Goal: Register for event/course

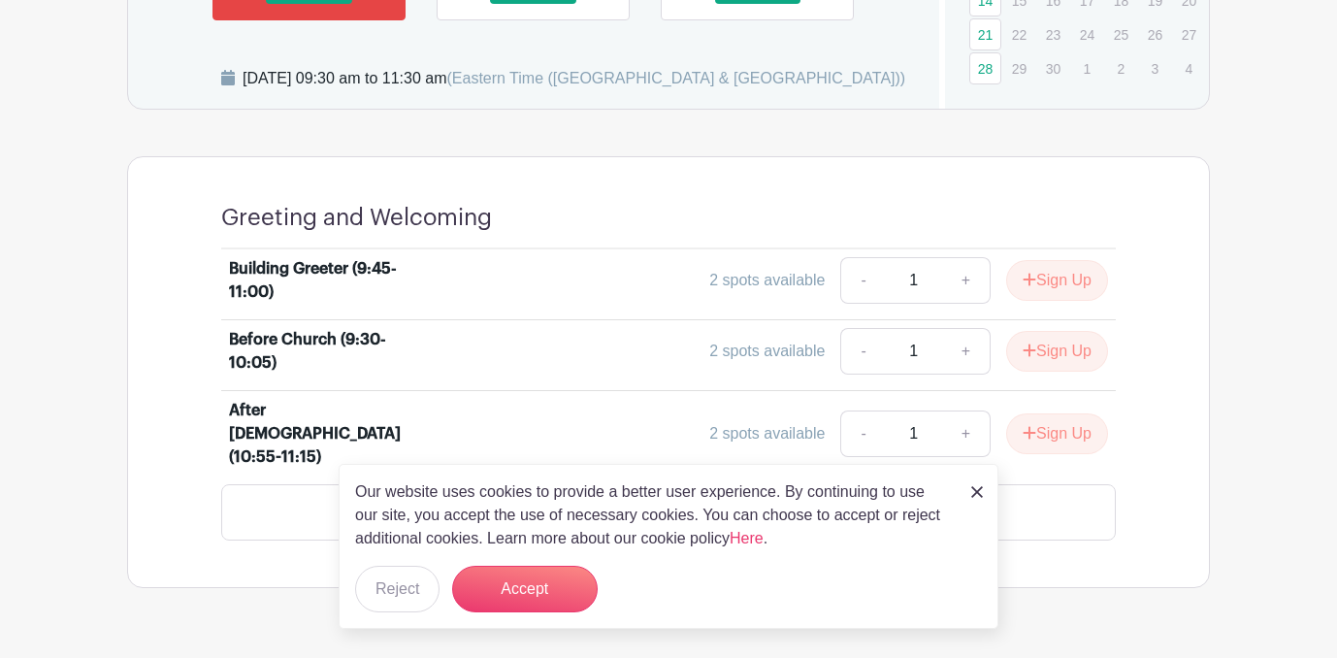
scroll to position [759, 0]
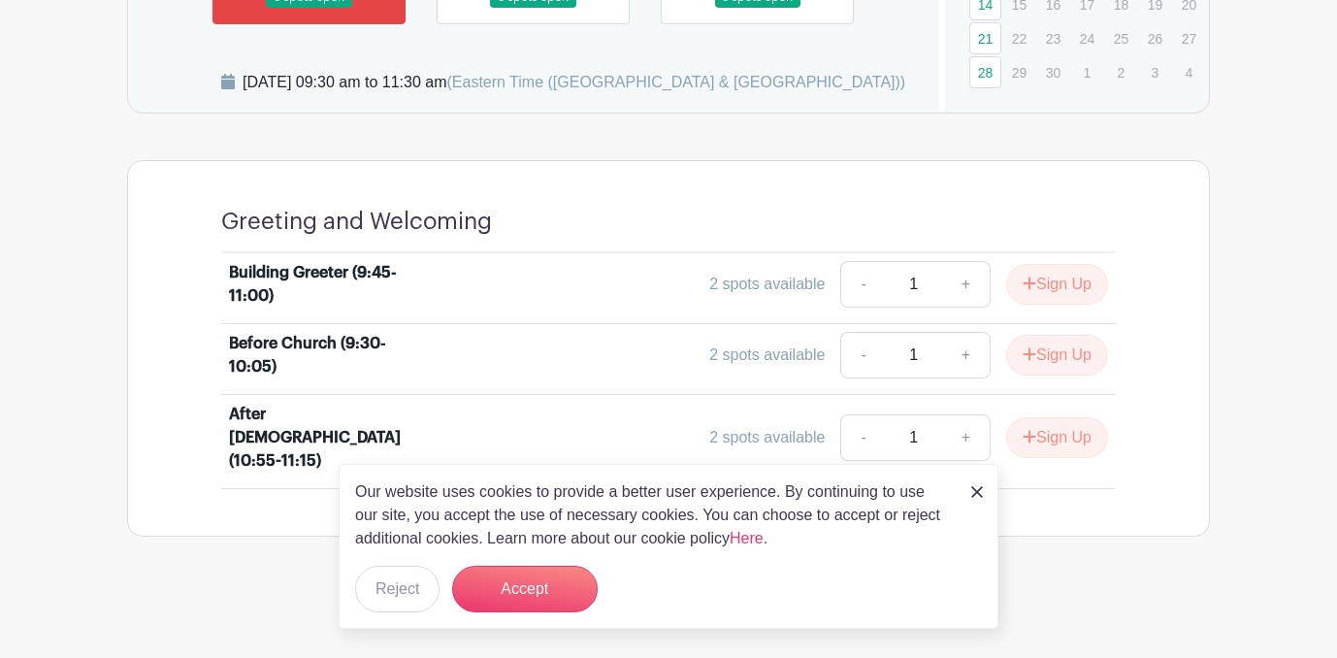
click at [777, 163] on turbo-frame "Dates and locations Event Dates [DATE] 09:30 am - 11:30 am 6 spots open [DATE] …" at bounding box center [668, 160] width 1083 height 753
click at [550, 609] on button "Accept" at bounding box center [525, 589] width 146 height 47
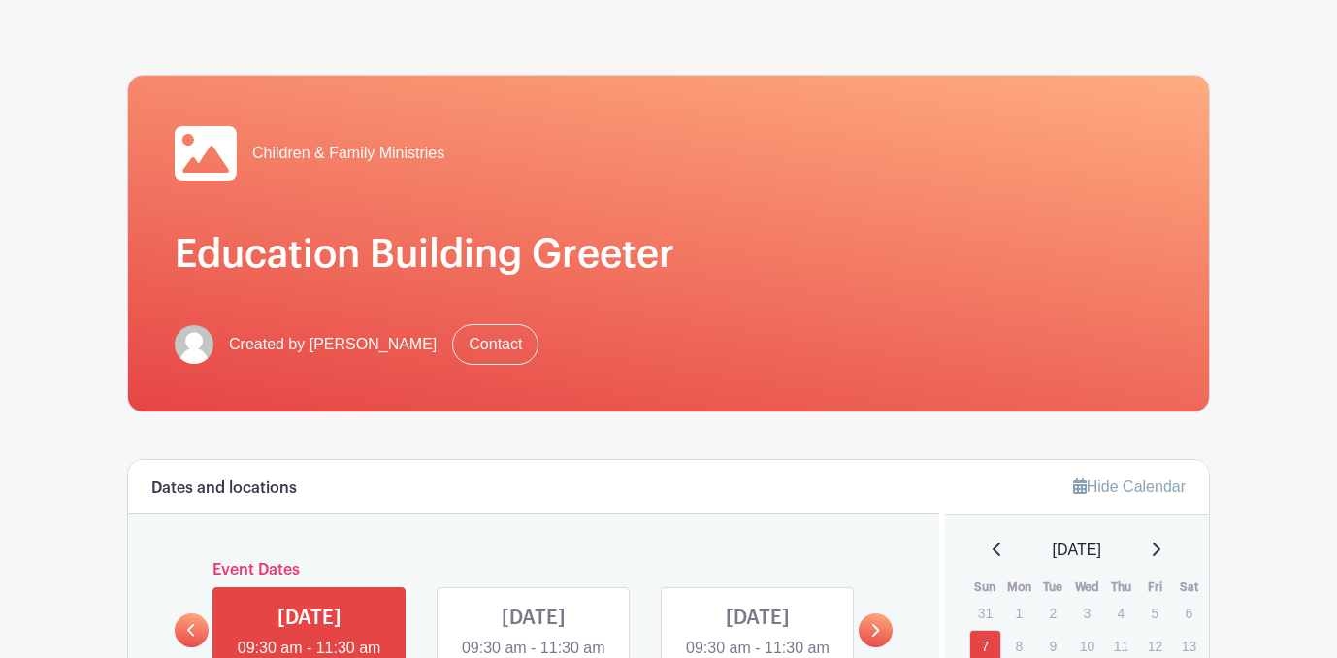
scroll to position [0, 0]
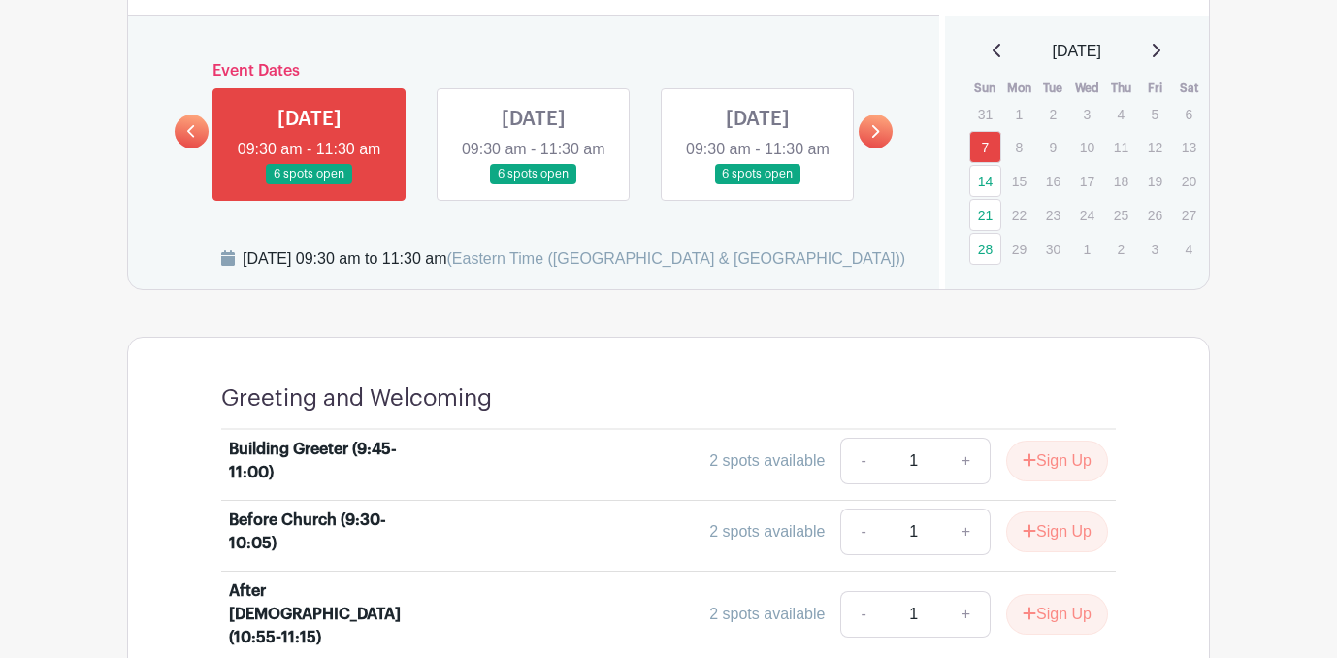
scroll to position [580, 0]
click at [758, 183] on link at bounding box center [758, 183] width 0 height 0
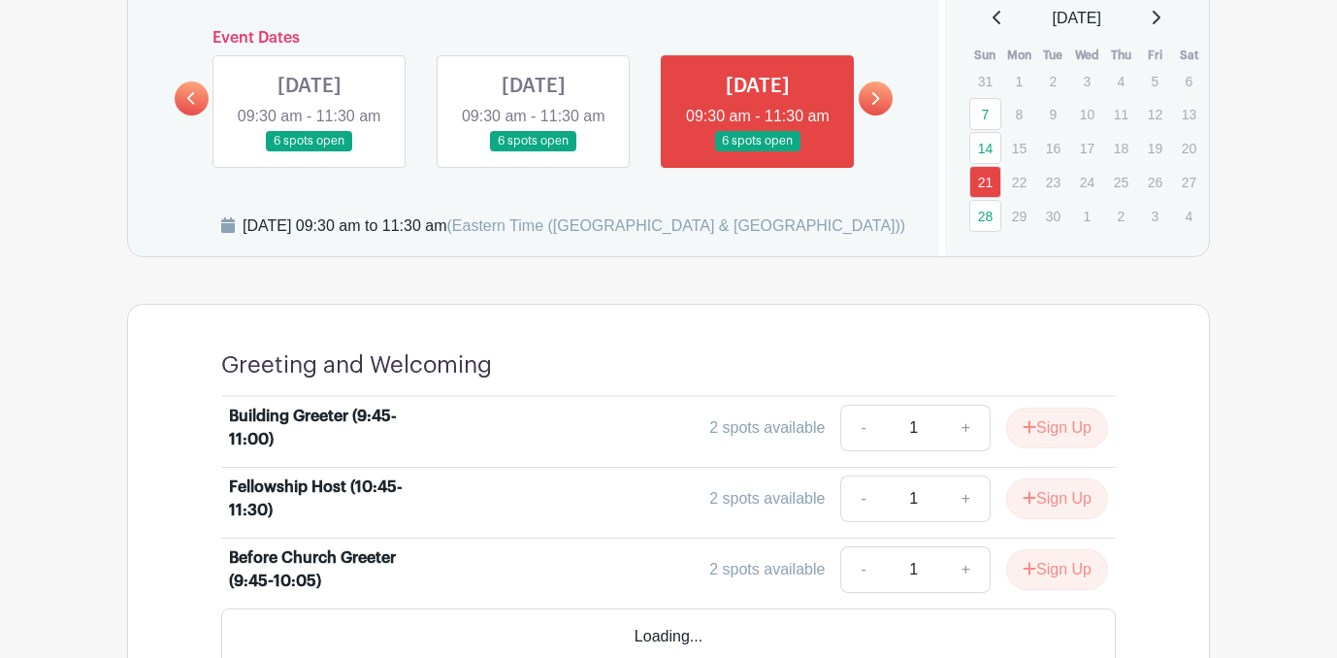
scroll to position [618, 0]
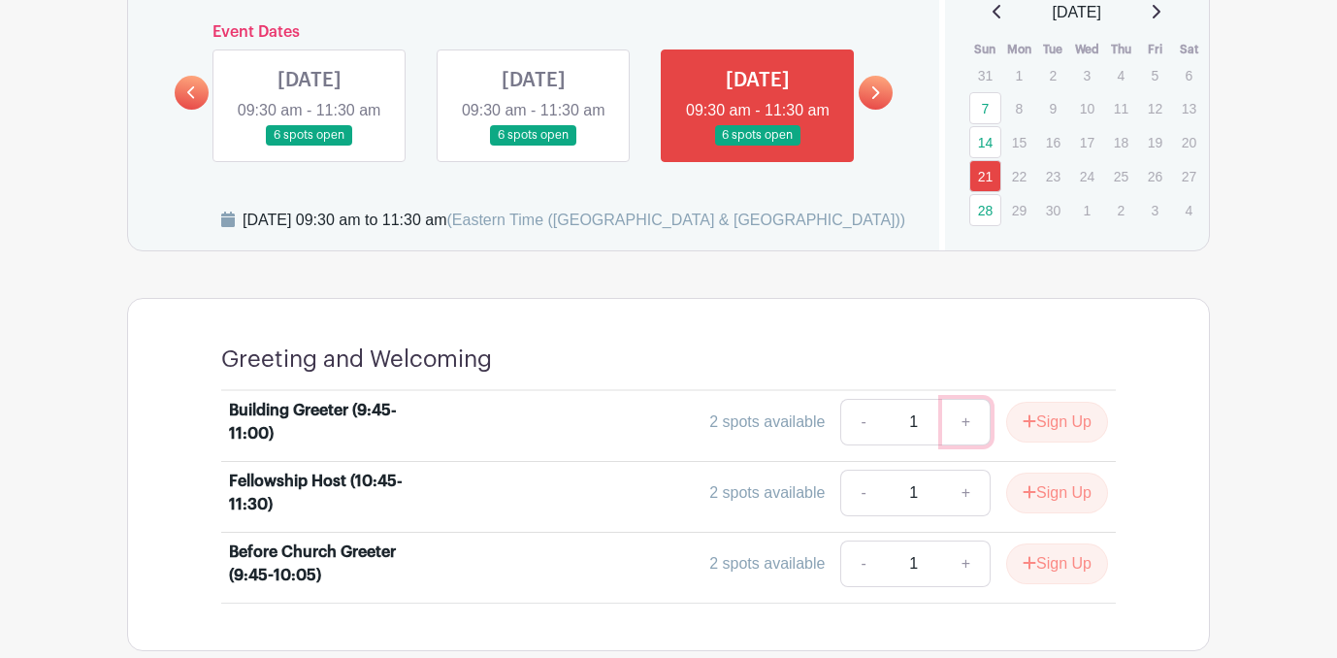
click at [966, 445] on link "+" at bounding box center [966, 422] width 49 height 47
click at [856, 441] on link "-" at bounding box center [862, 422] width 45 height 47
type input "1"
click at [1047, 441] on button "Sign Up" at bounding box center [1057, 422] width 102 height 41
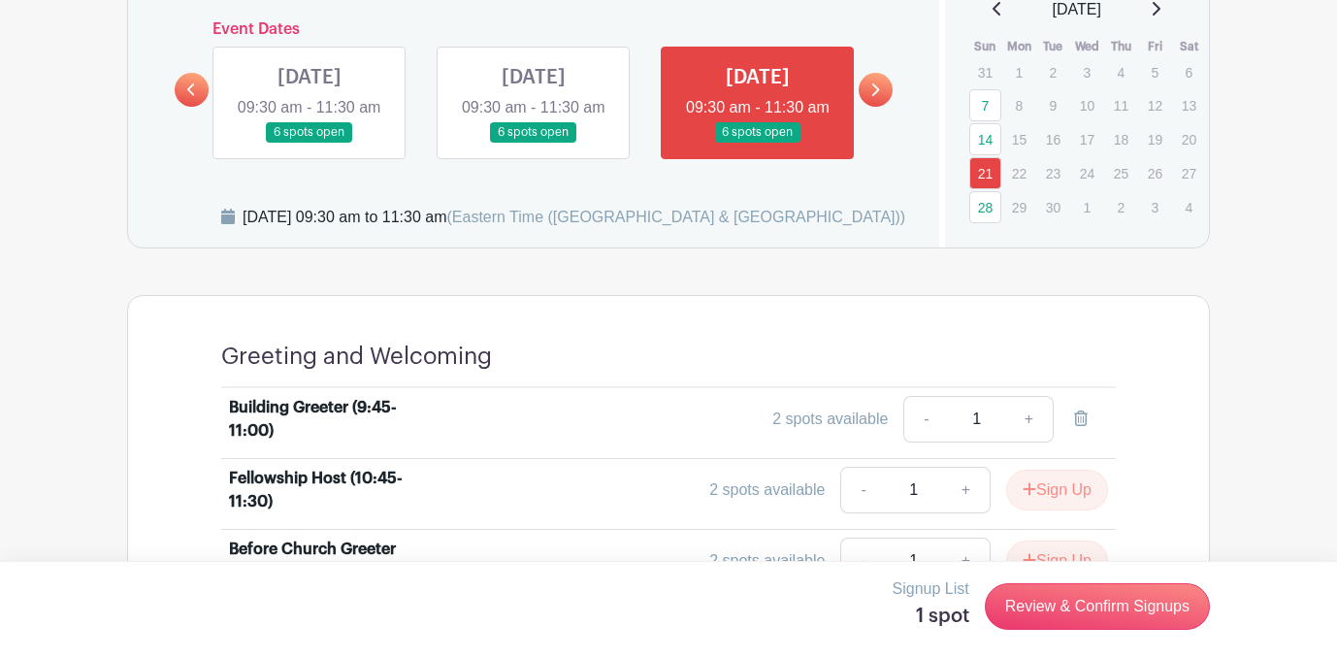
scroll to position [617, 0]
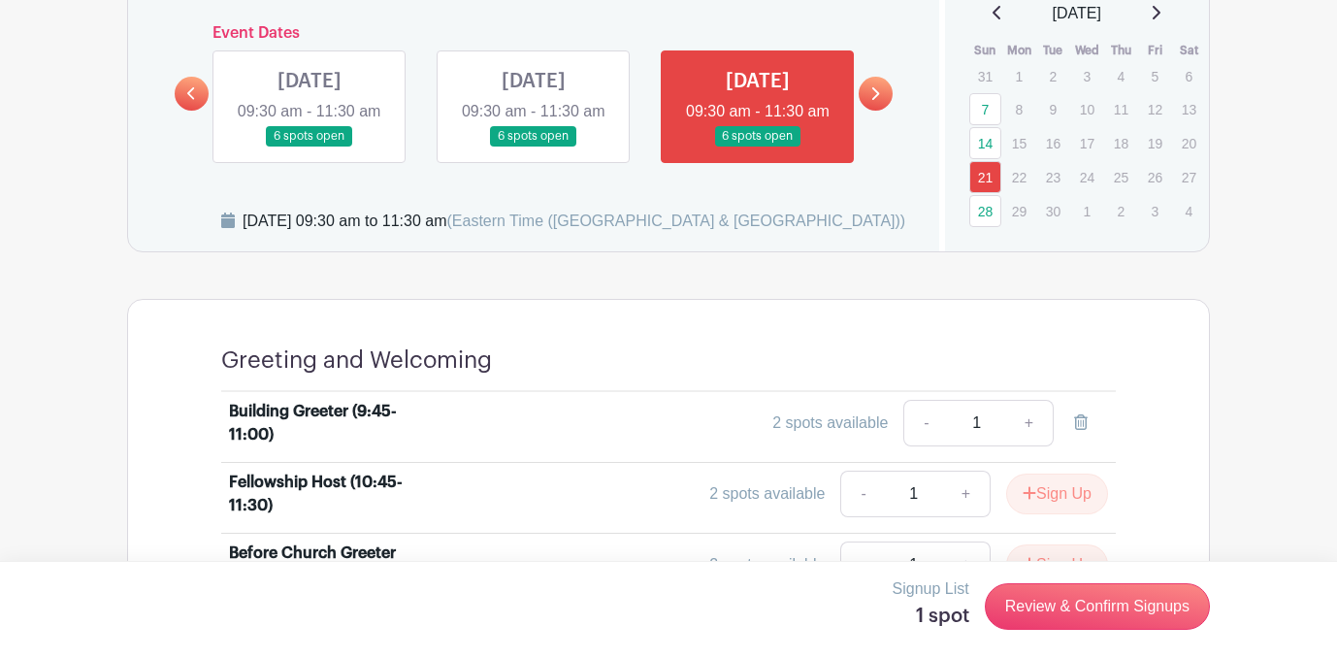
click at [885, 110] on link at bounding box center [876, 94] width 34 height 34
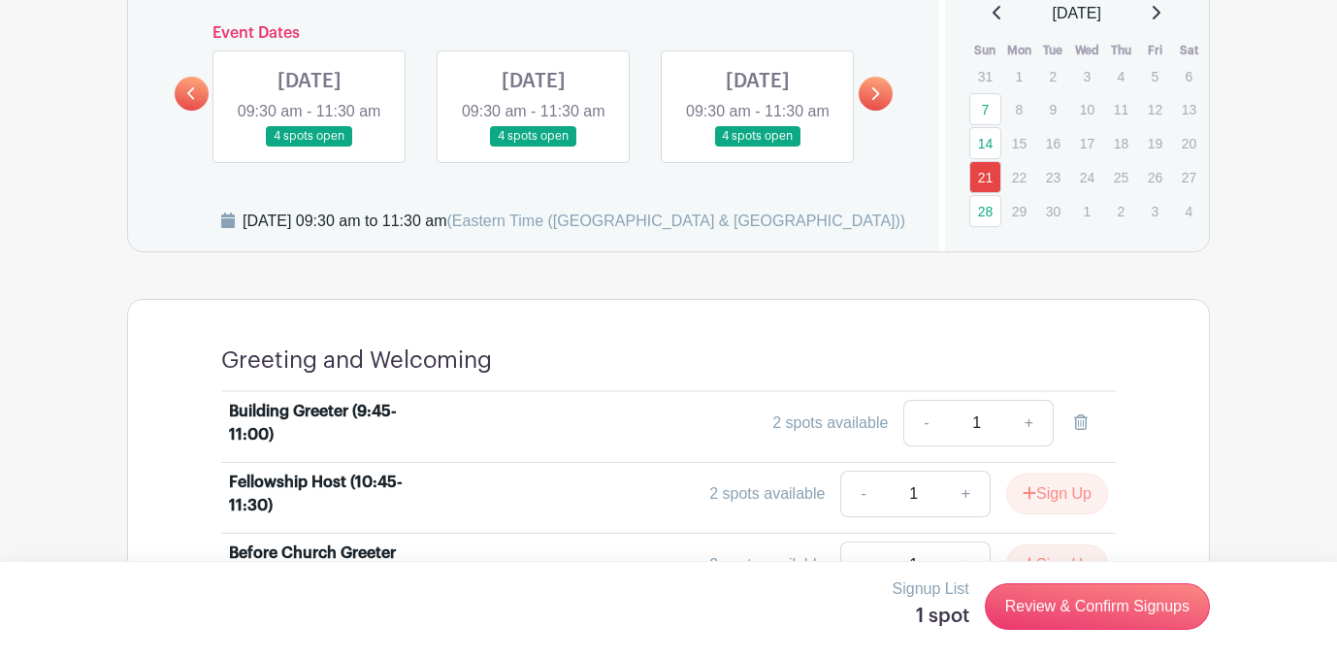
click at [758, 146] on link at bounding box center [758, 146] width 0 height 0
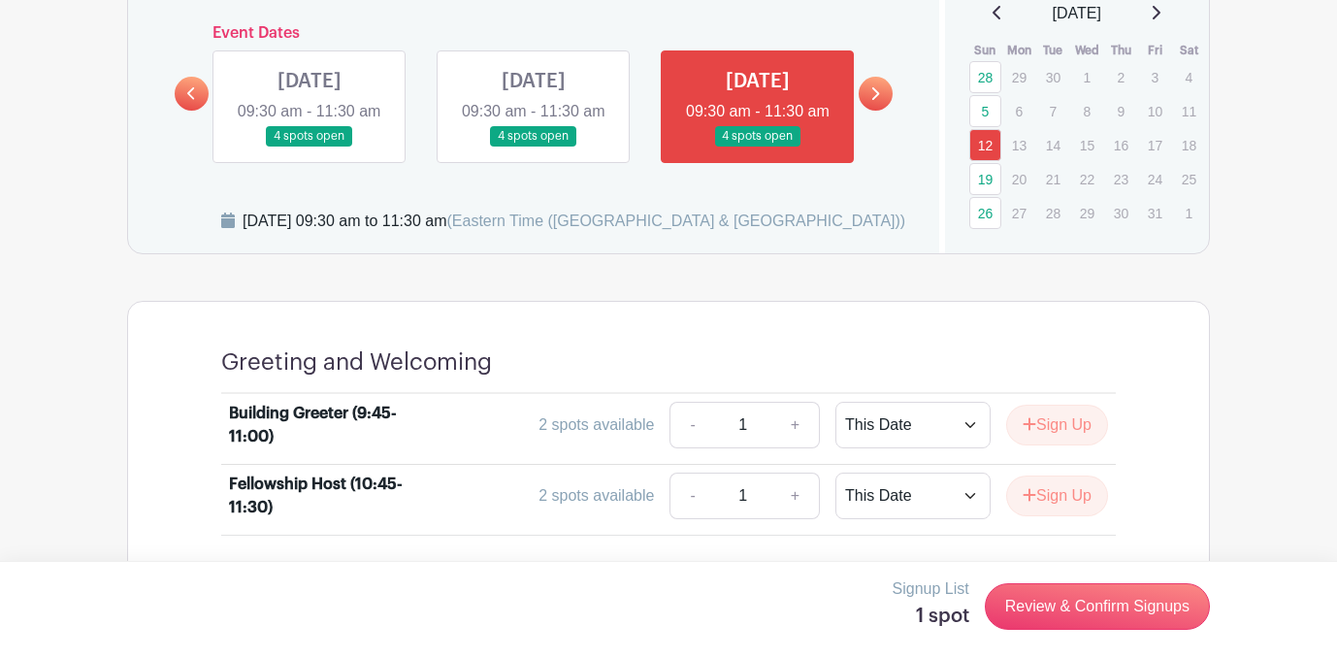
scroll to position [688, 0]
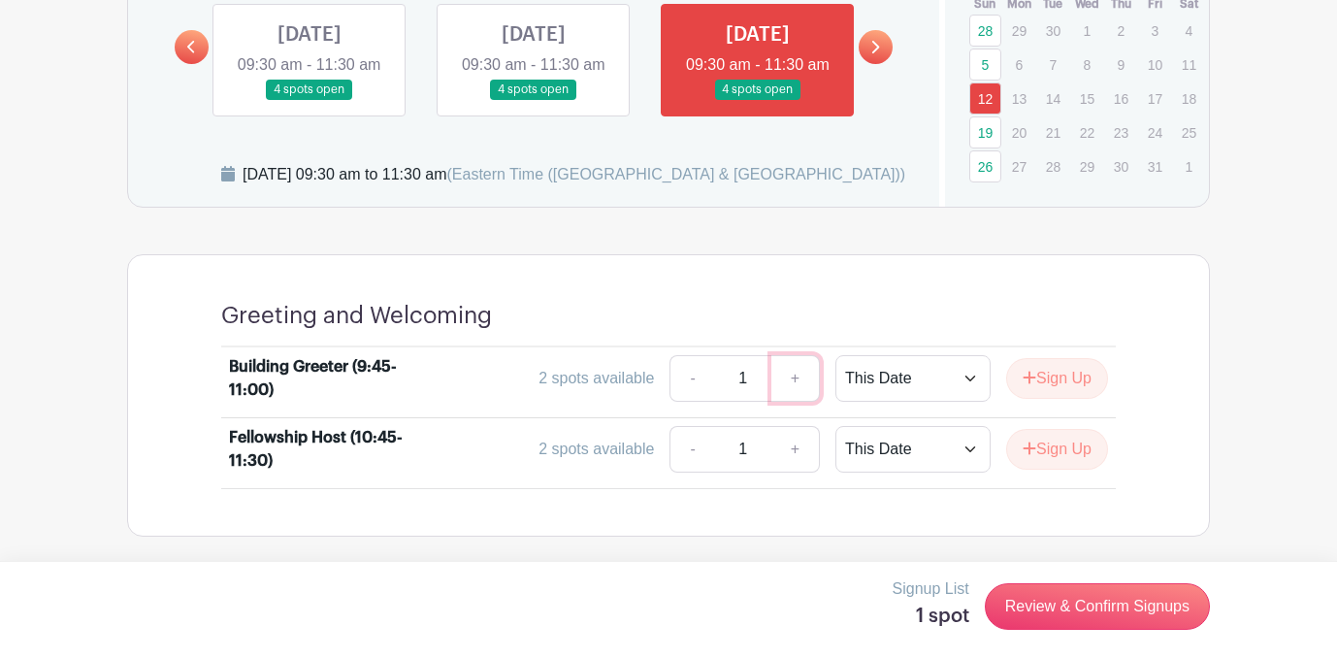
click at [783, 374] on link "+" at bounding box center [795, 378] width 49 height 47
click at [676, 380] on link "-" at bounding box center [691, 378] width 45 height 47
type input "1"
click at [1078, 386] on button "Sign Up" at bounding box center [1057, 378] width 102 height 41
click at [882, 39] on link at bounding box center [876, 47] width 34 height 34
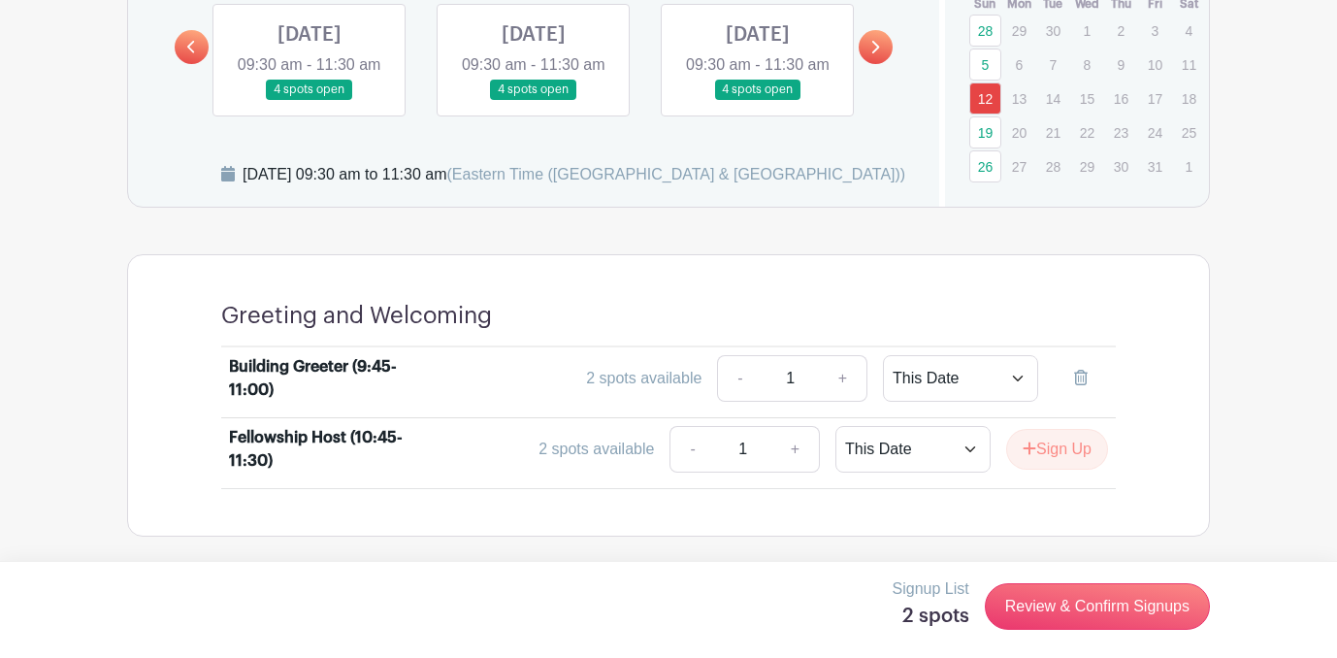
click at [882, 39] on link at bounding box center [876, 47] width 34 height 34
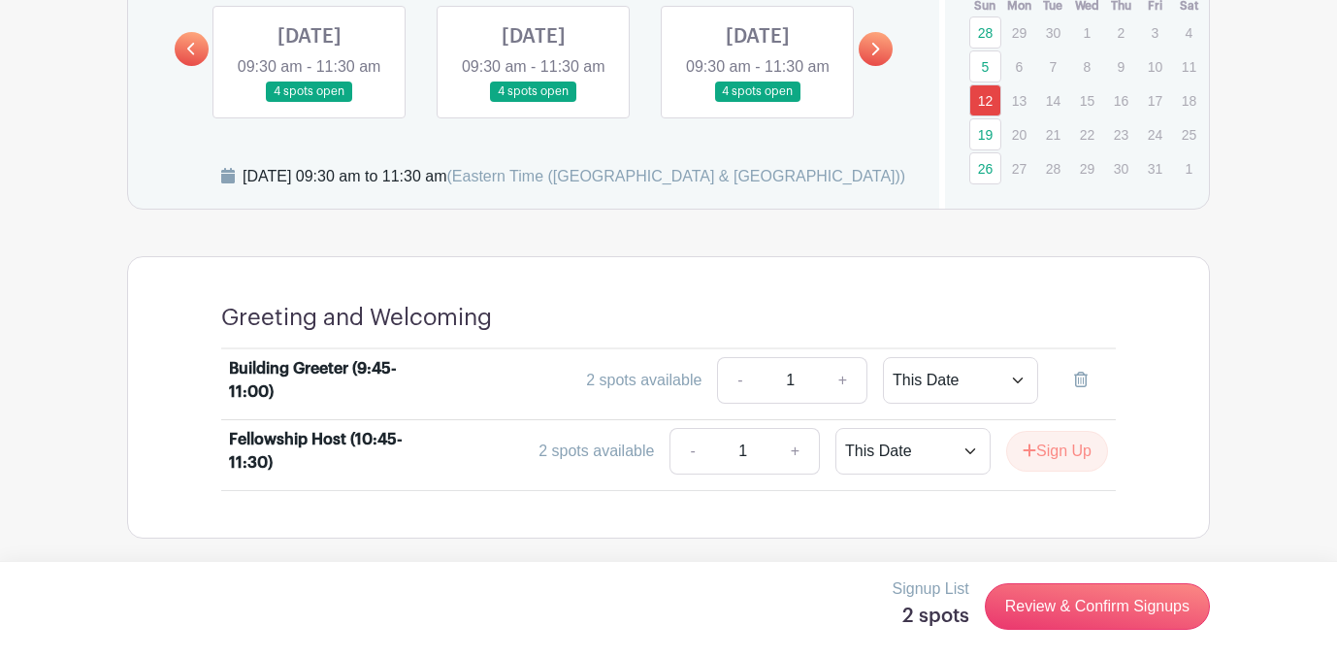
scroll to position [651, 0]
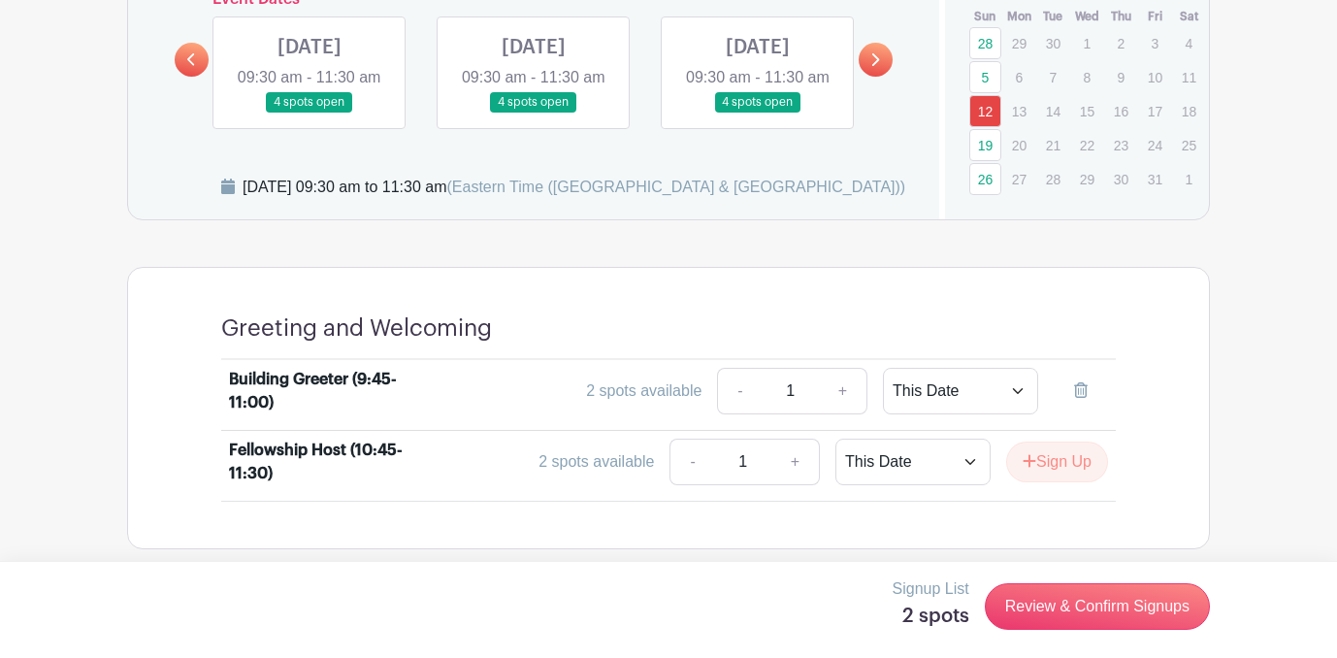
click at [309, 113] on link at bounding box center [309, 113] width 0 height 0
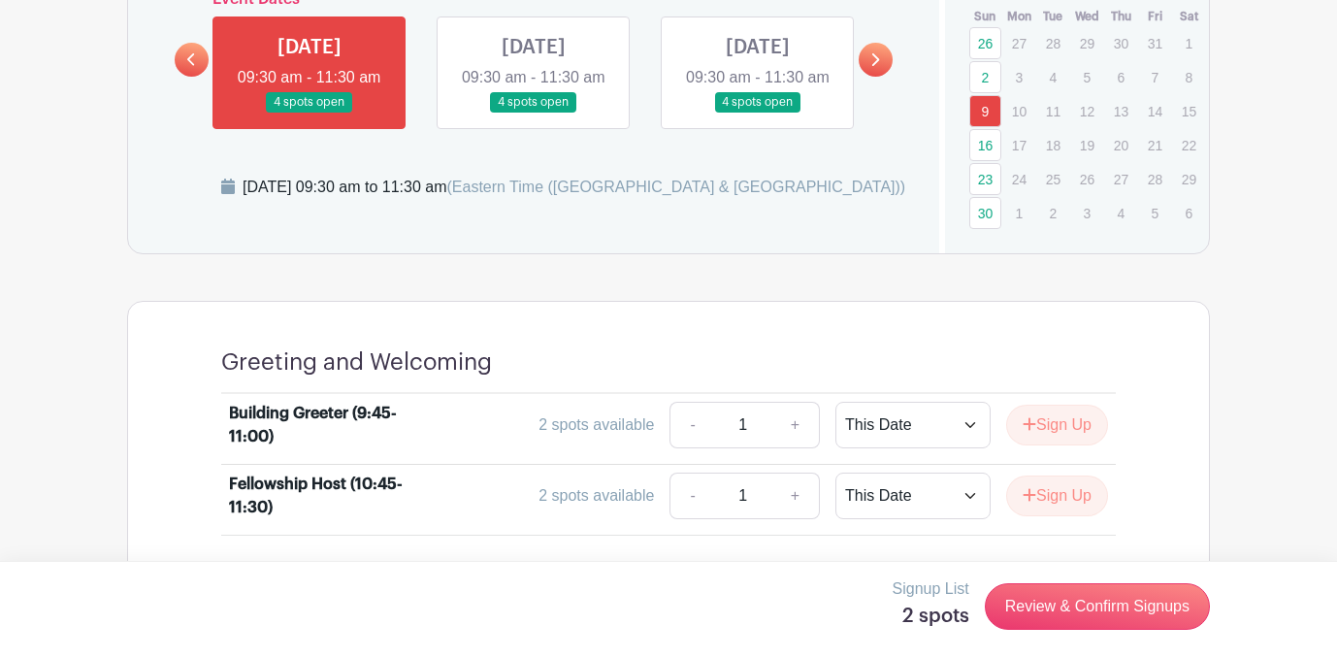
click at [309, 113] on link at bounding box center [309, 113] width 0 height 0
click at [1032, 428] on button "Sign Up" at bounding box center [1057, 425] width 102 height 41
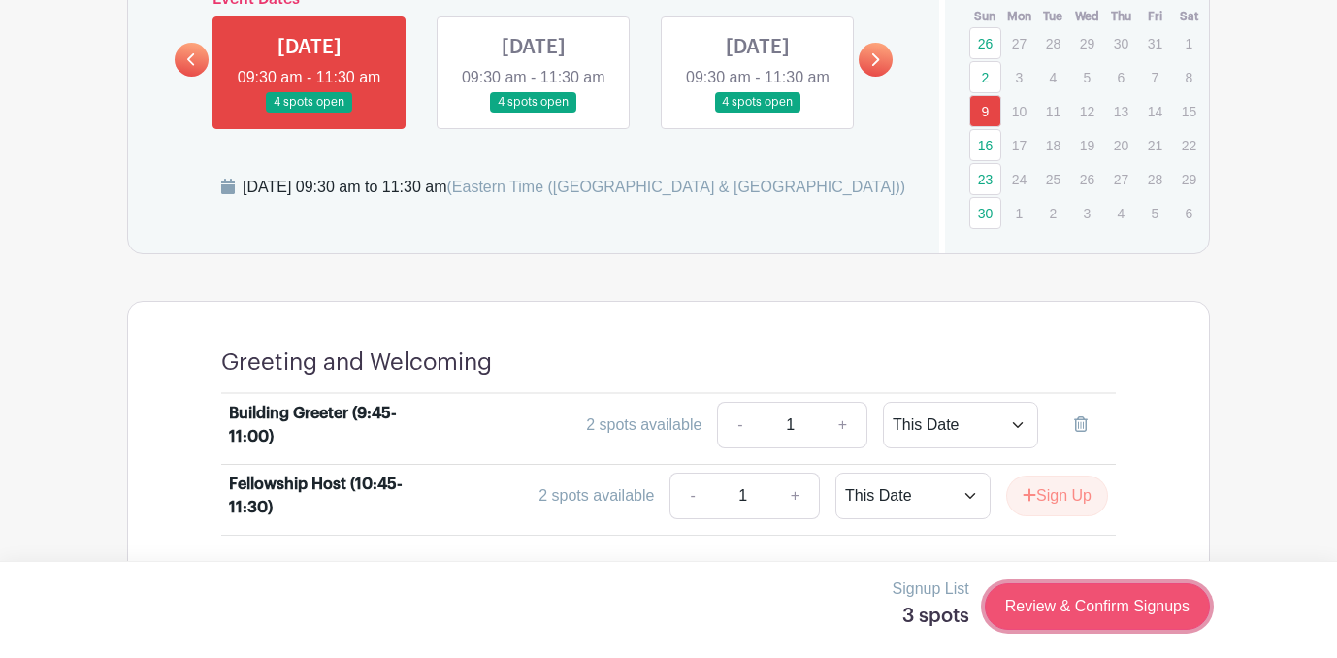
click at [1041, 601] on link "Review & Confirm Signups" at bounding box center [1097, 606] width 225 height 47
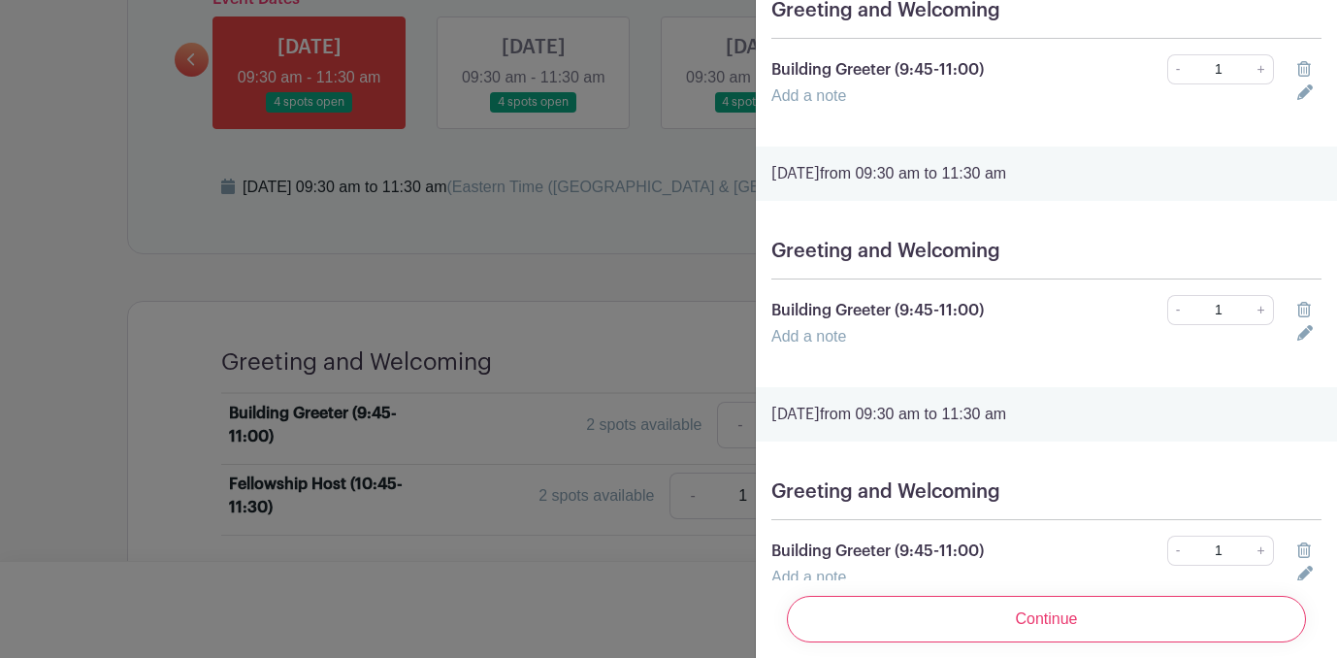
scroll to position [218, 0]
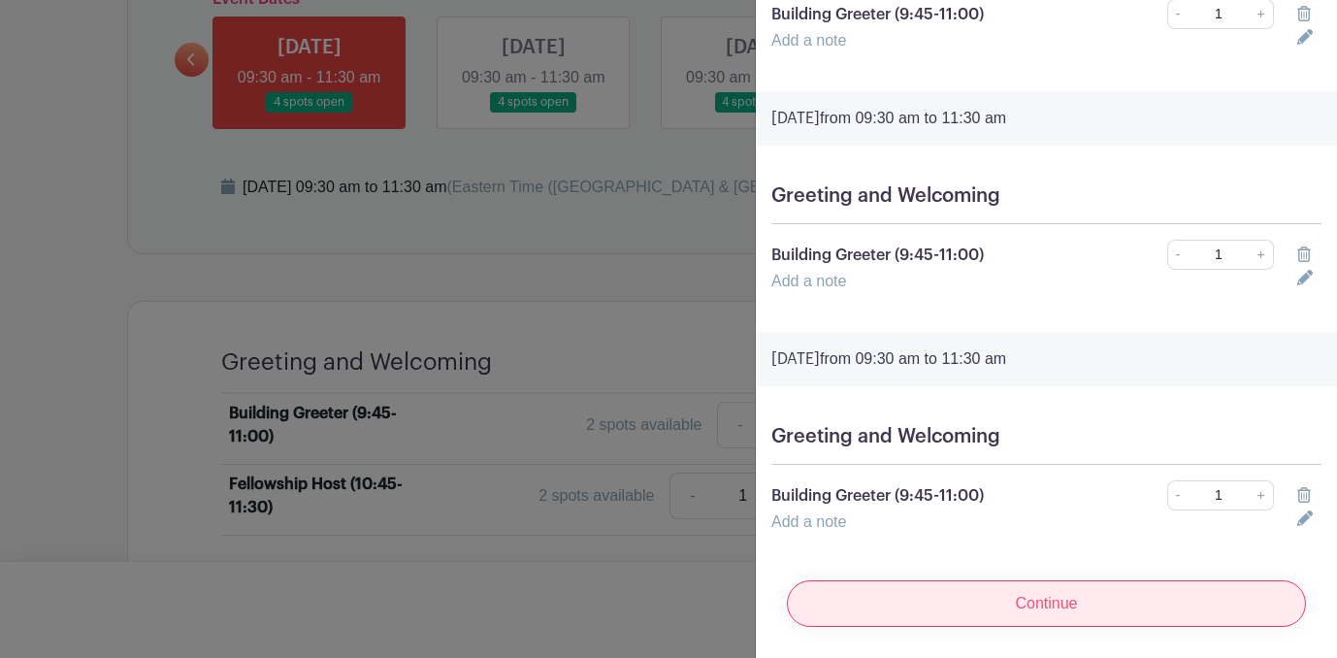
click at [1067, 602] on input "Continue" at bounding box center [1046, 603] width 519 height 47
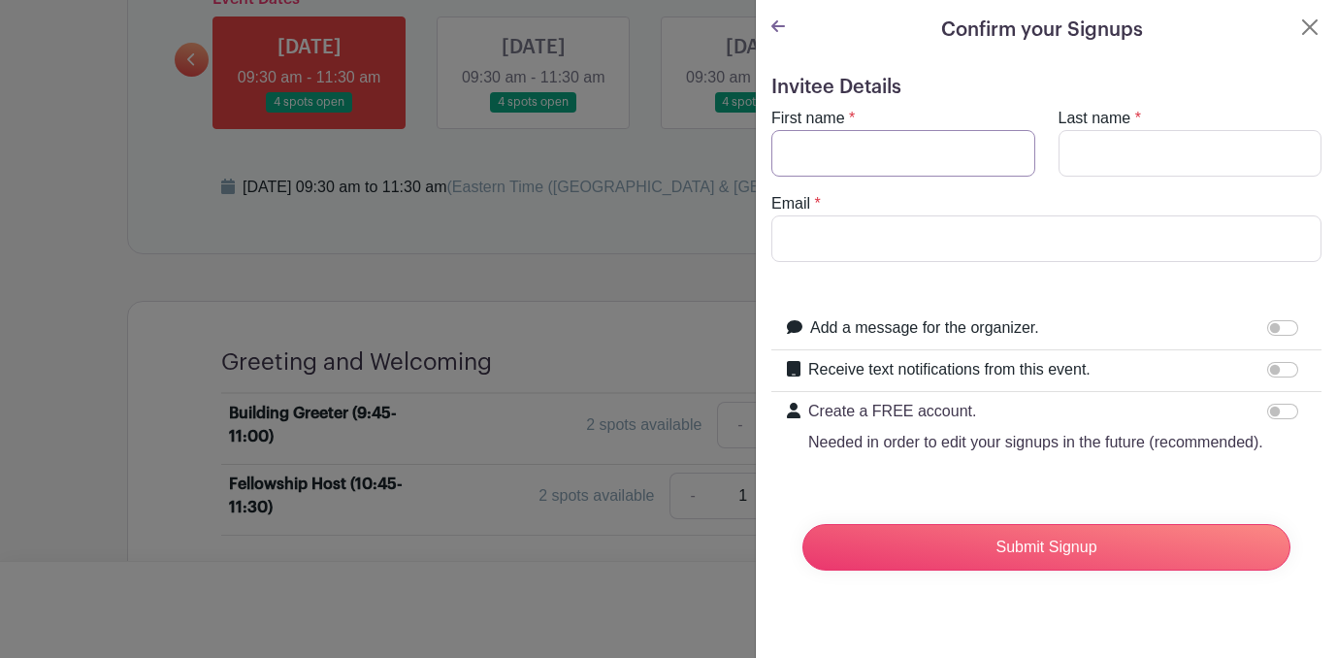
click at [871, 156] on input "First name" at bounding box center [903, 153] width 264 height 47
type input "Westy"
type input "[PERSON_NAME]"
type input "[EMAIL_ADDRESS][PERSON_NAME][DOMAIN_NAME]"
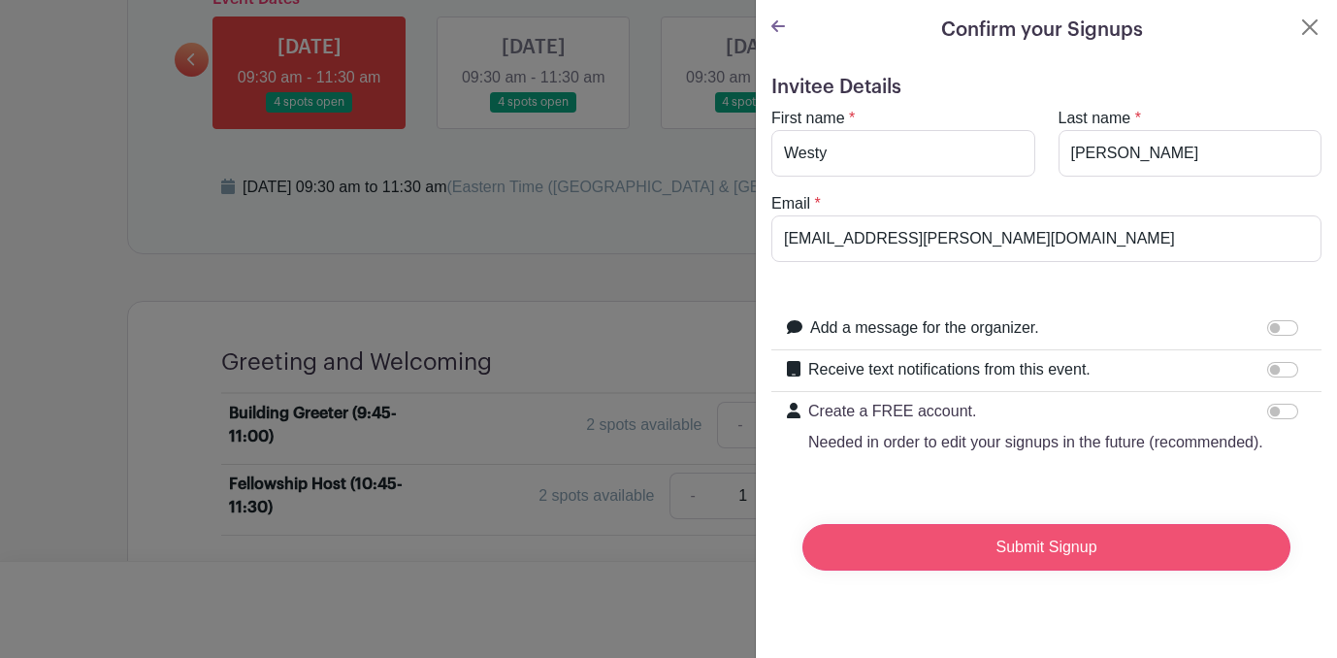
click at [969, 553] on input "Submit Signup" at bounding box center [1046, 547] width 488 height 47
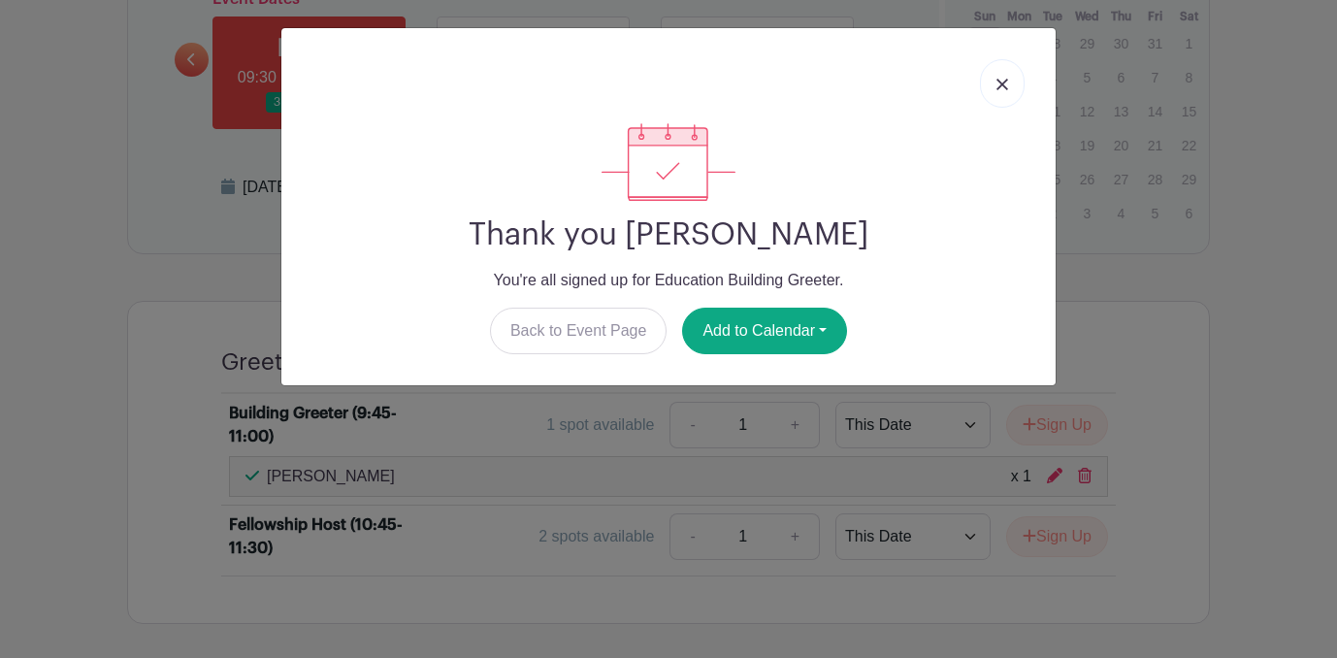
click at [1010, 73] on link at bounding box center [1002, 83] width 45 height 49
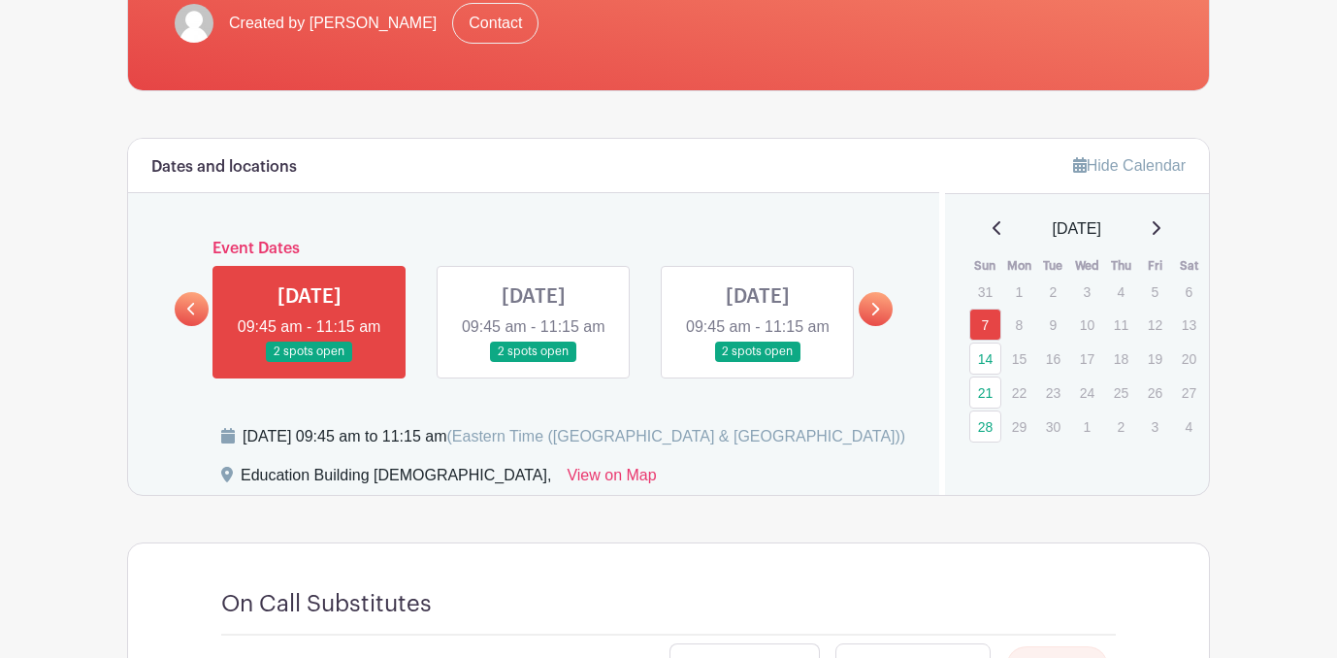
scroll to position [403, 0]
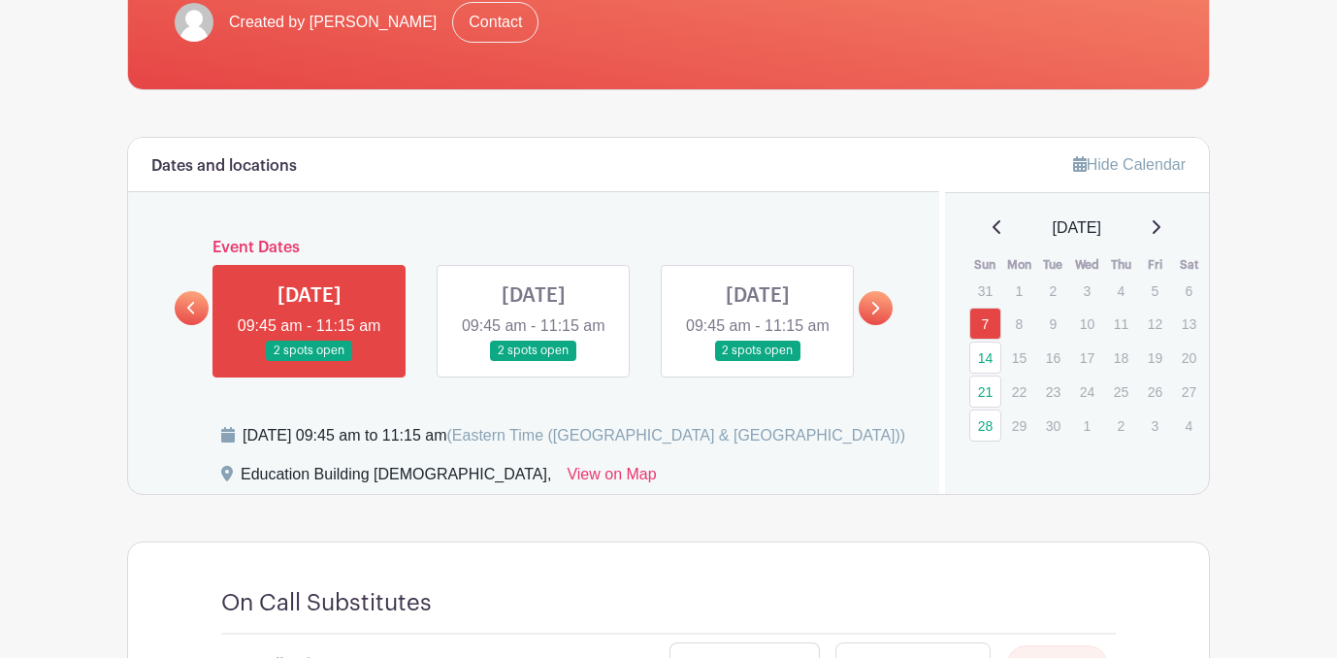
click at [879, 315] on icon at bounding box center [874, 308] width 9 height 15
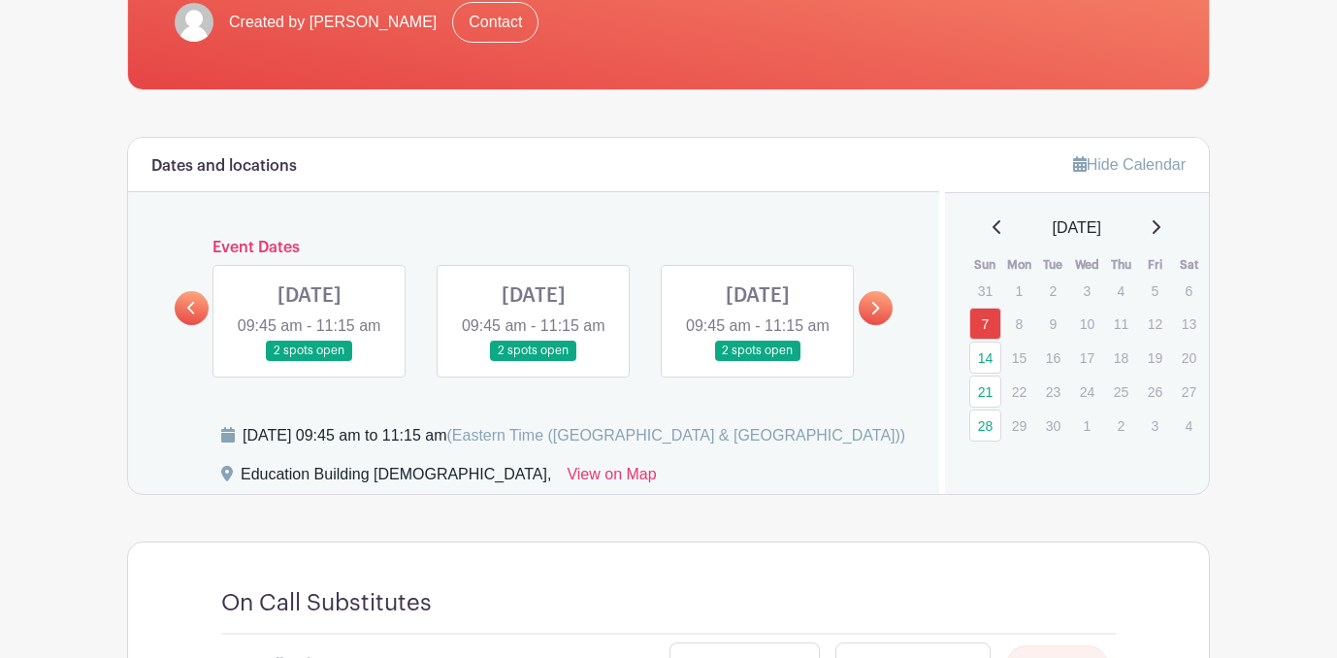
click at [309, 361] on link at bounding box center [309, 361] width 0 height 0
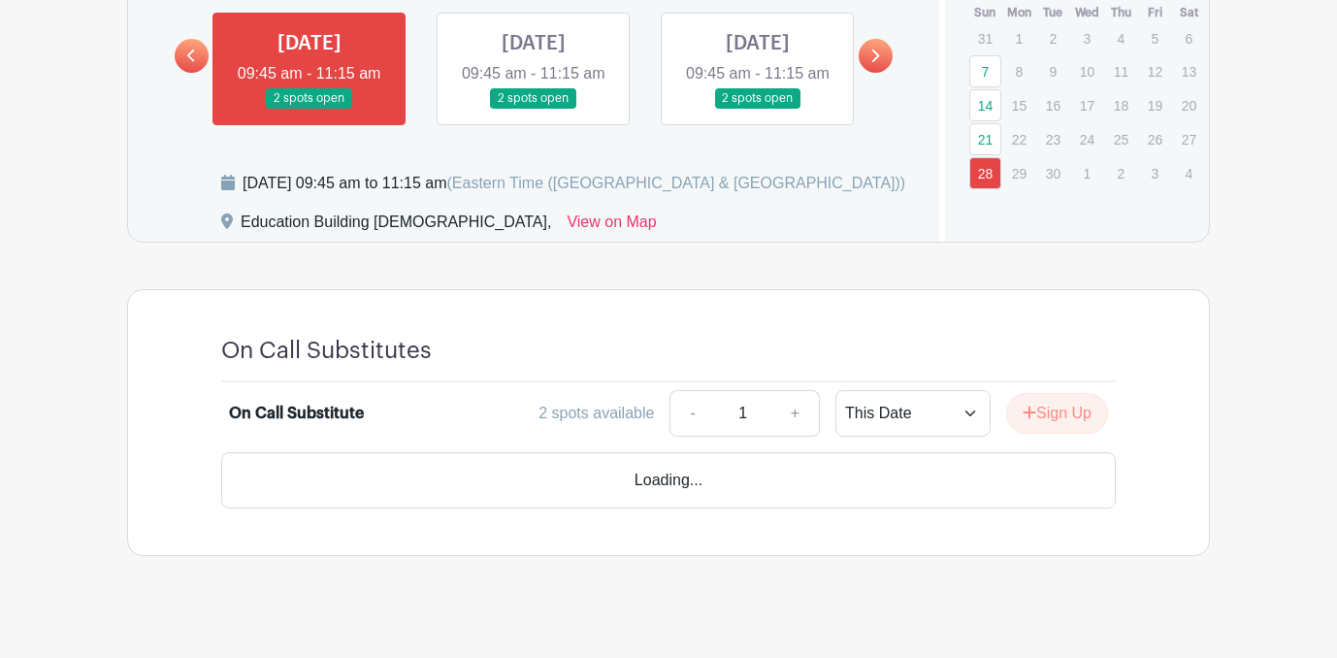
scroll to position [648, 0]
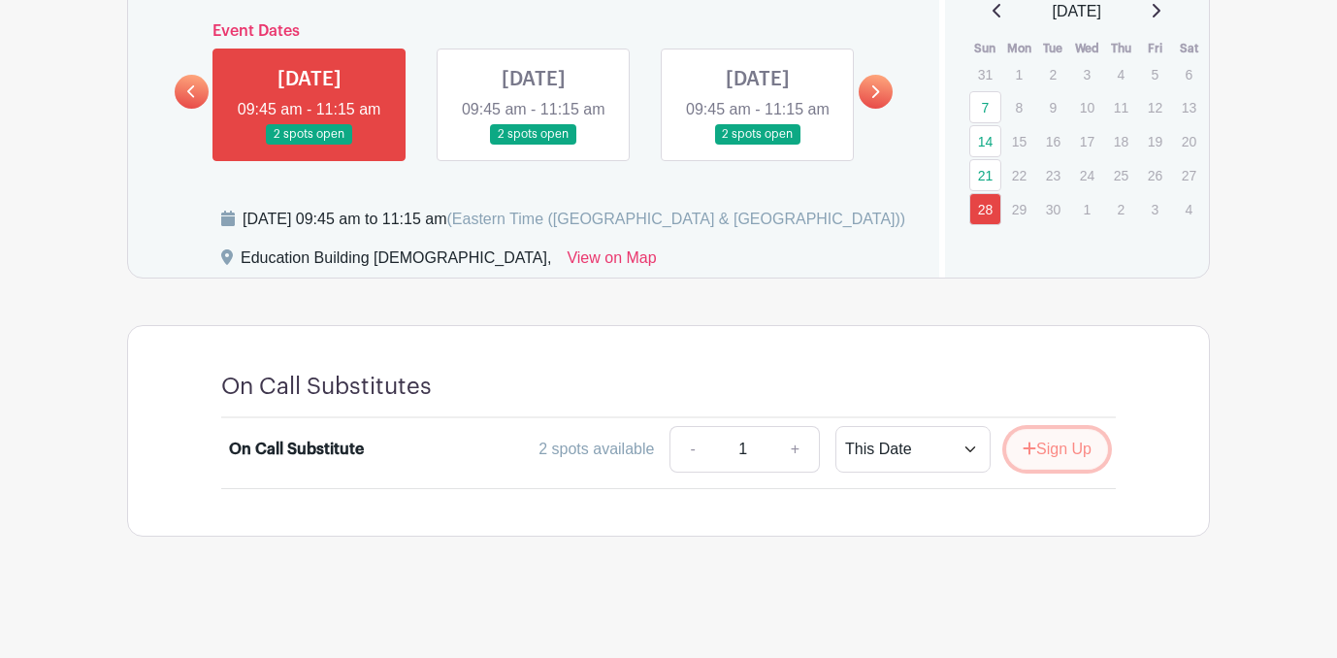
click at [1072, 449] on button "Sign Up" at bounding box center [1057, 449] width 102 height 41
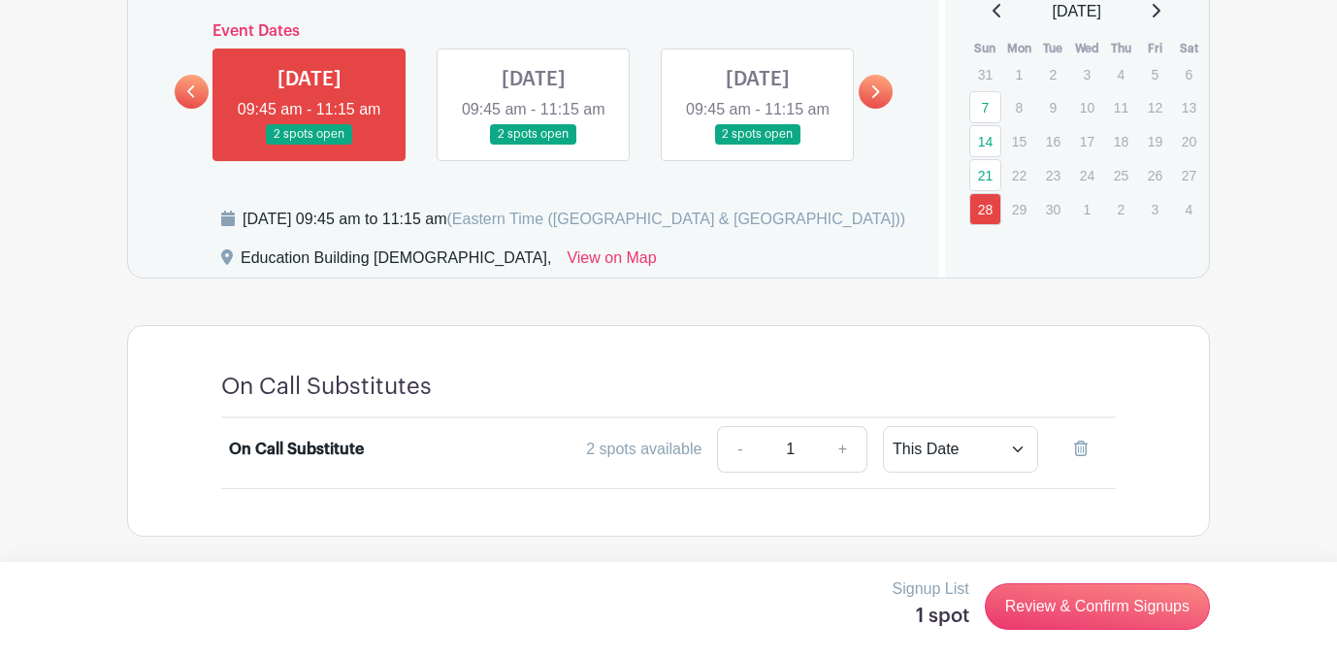
click at [1109, 631] on div "Signup List 1 spot Review & Confirm Signups" at bounding box center [668, 606] width 1083 height 58
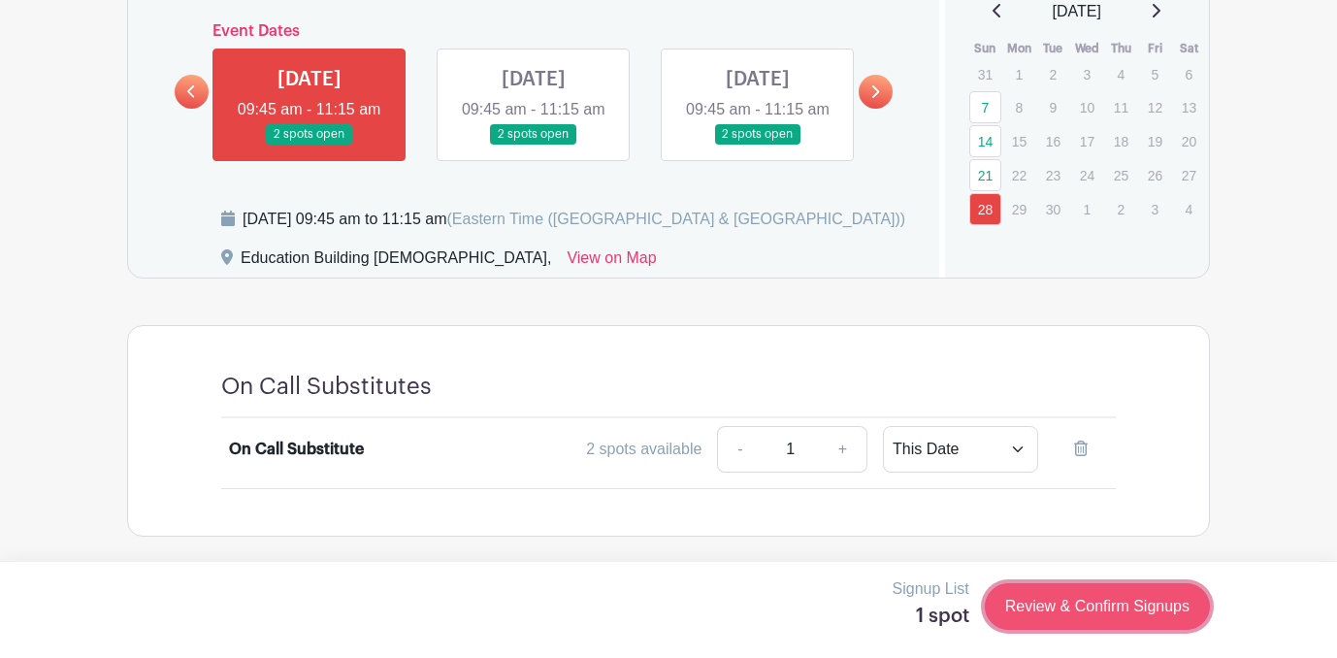
click at [1097, 610] on link "Review & Confirm Signups" at bounding box center [1097, 606] width 225 height 47
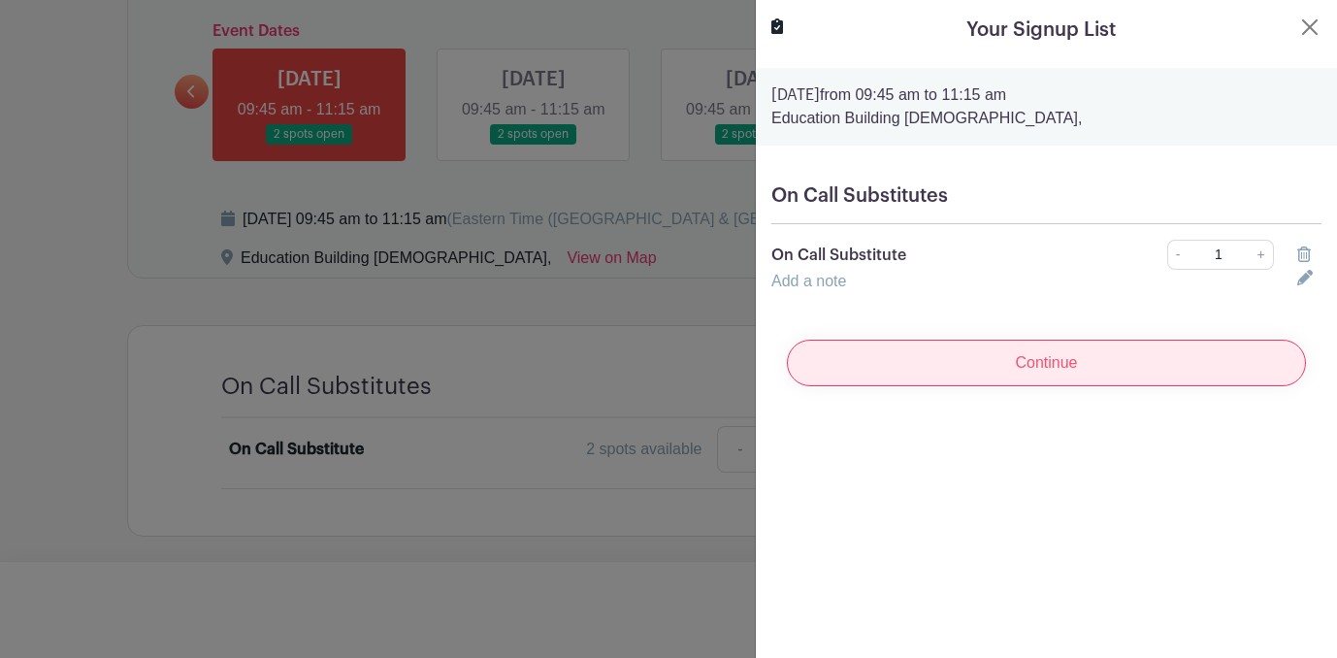
click at [1100, 368] on input "Continue" at bounding box center [1046, 363] width 519 height 47
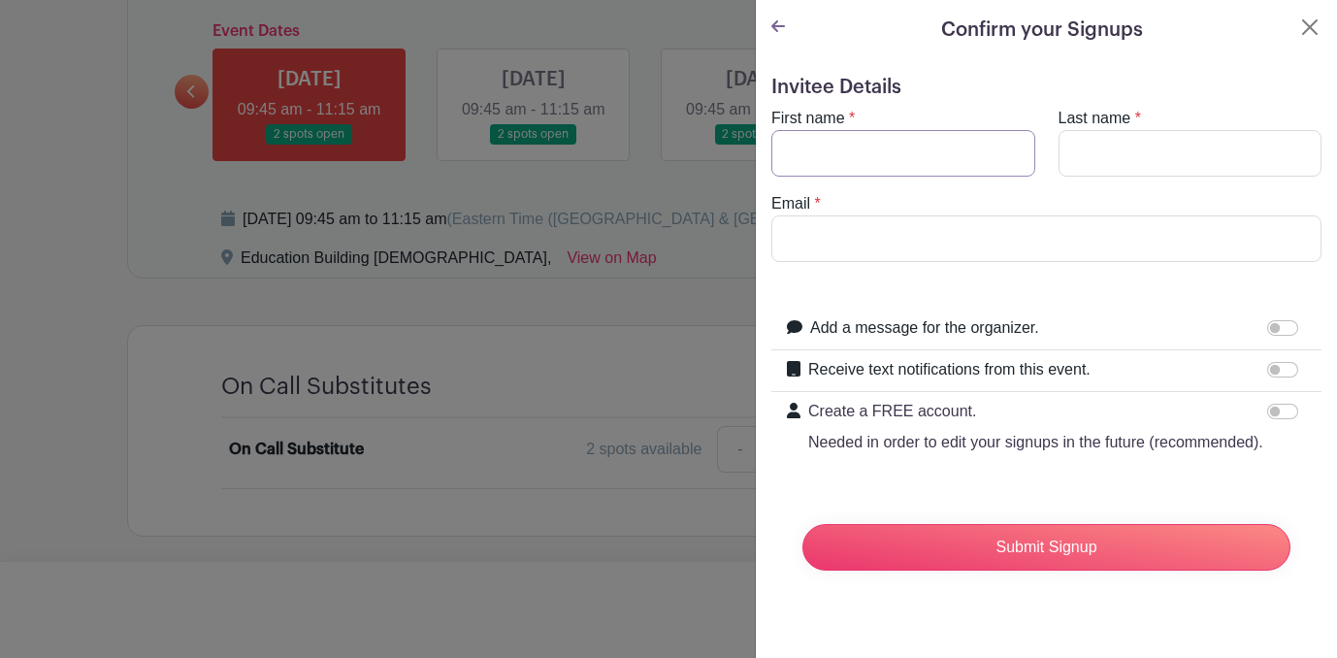
click at [888, 137] on input "First name" at bounding box center [903, 153] width 264 height 47
type input "Westy"
type input "[PERSON_NAME]"
type input "[EMAIL_ADDRESS][PERSON_NAME][DOMAIN_NAME]"
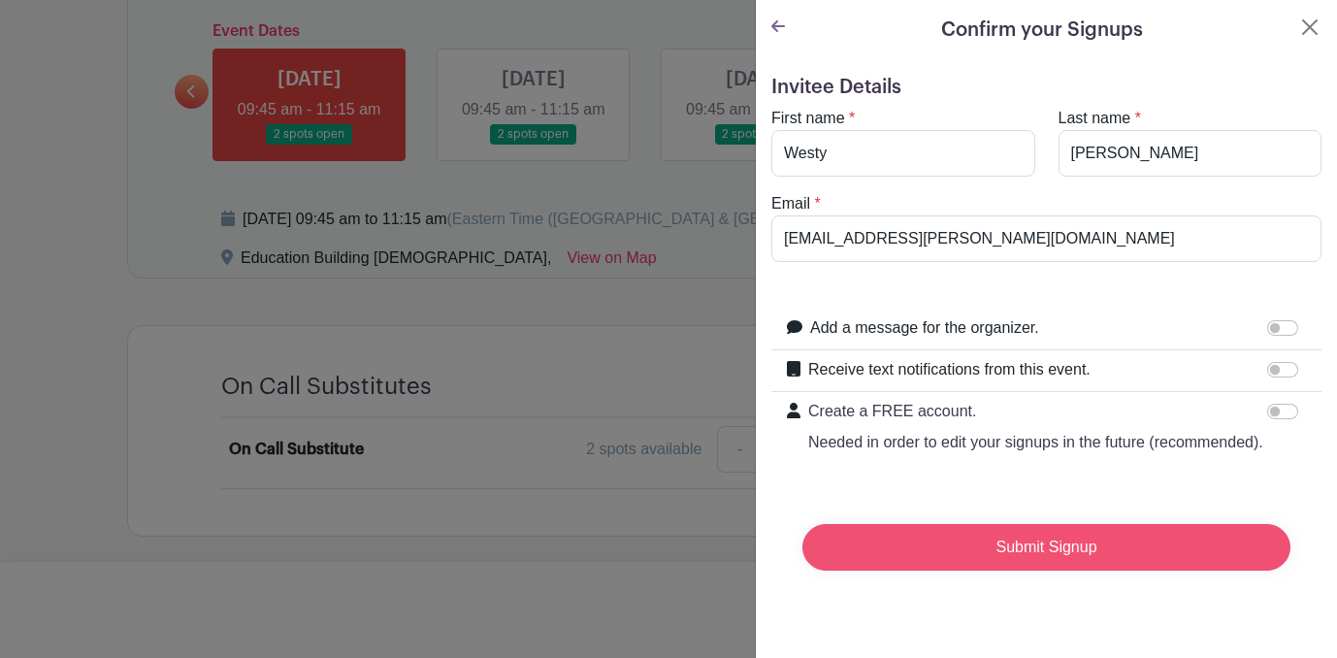
click at [995, 540] on input "Submit Signup" at bounding box center [1046, 547] width 488 height 47
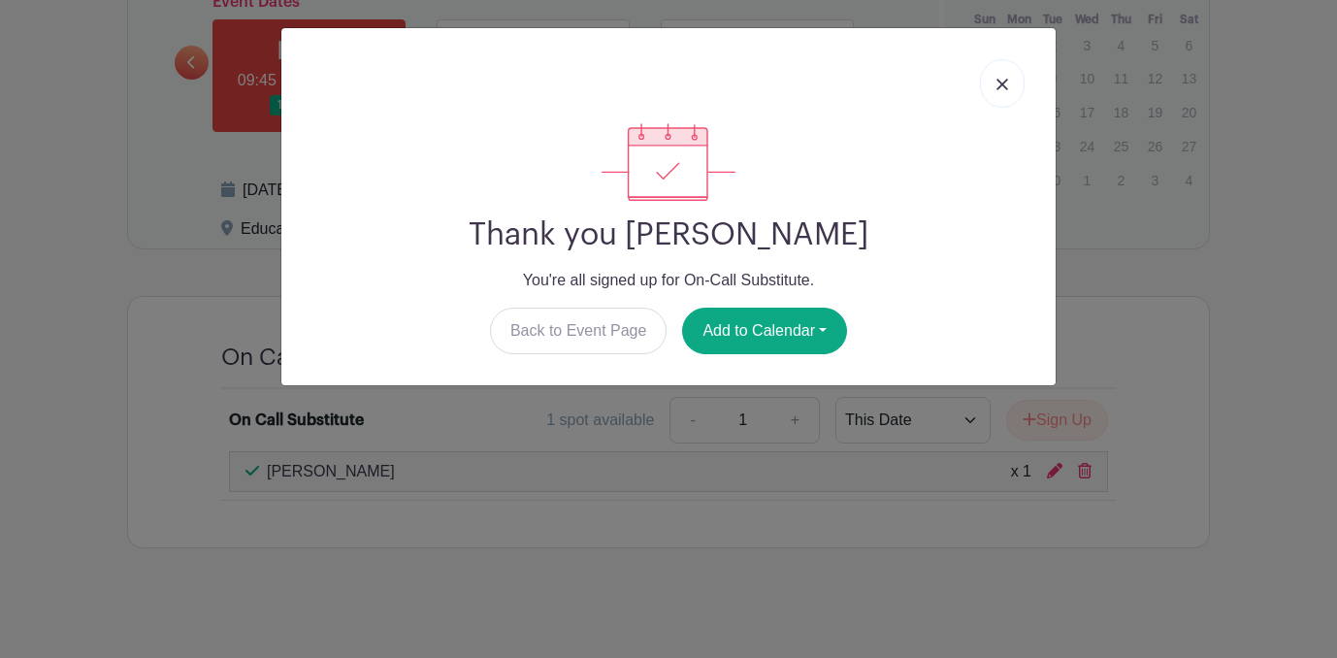
click at [1019, 86] on link at bounding box center [1002, 83] width 45 height 49
